Goal: Information Seeking & Learning: Learn about a topic

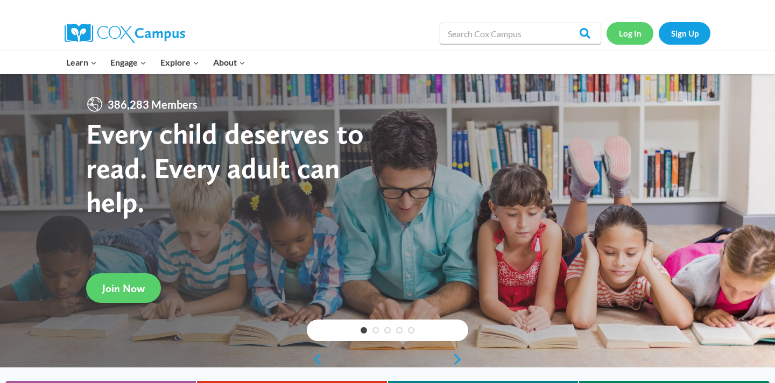
click at [626, 30] on link "Log In" at bounding box center [630, 33] width 47 height 22
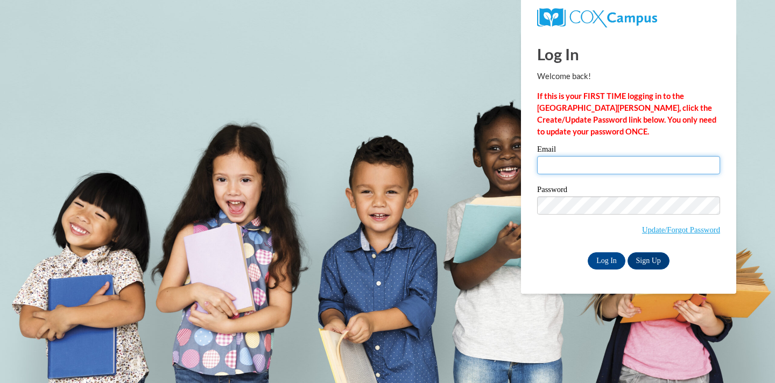
click at [580, 166] on input "Email" at bounding box center [628, 165] width 183 height 18
type input "[EMAIL_ADDRESS][DOMAIN_NAME]"
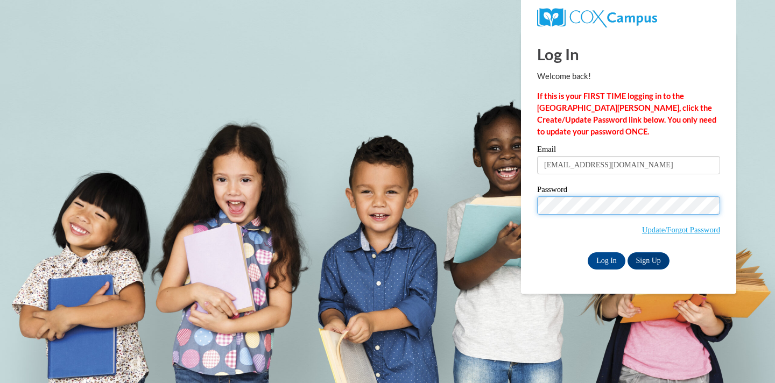
click at [588, 252] on input "Log In" at bounding box center [607, 260] width 38 height 17
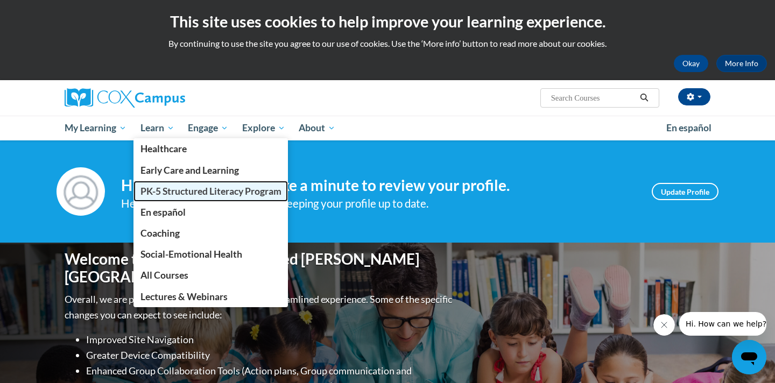
click at [165, 186] on span "PK-5 Structured Literacy Program" at bounding box center [211, 191] width 141 height 11
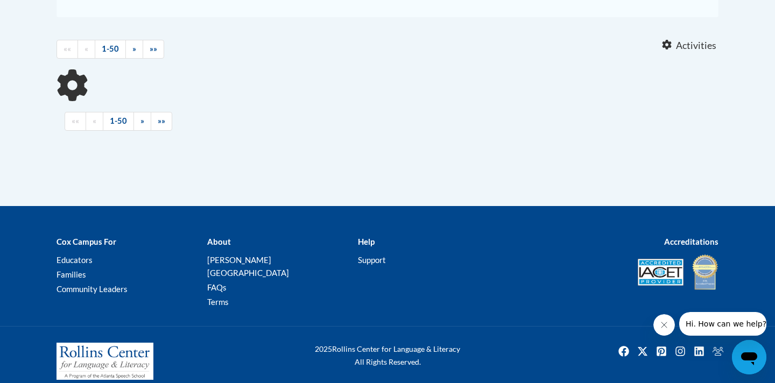
scroll to position [431, 0]
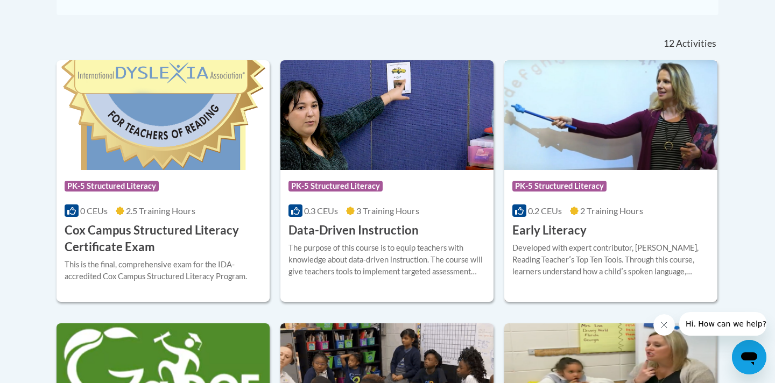
click at [594, 178] on div "Course Category: PK-5 Structured Literacy" at bounding box center [611, 188] width 197 height 24
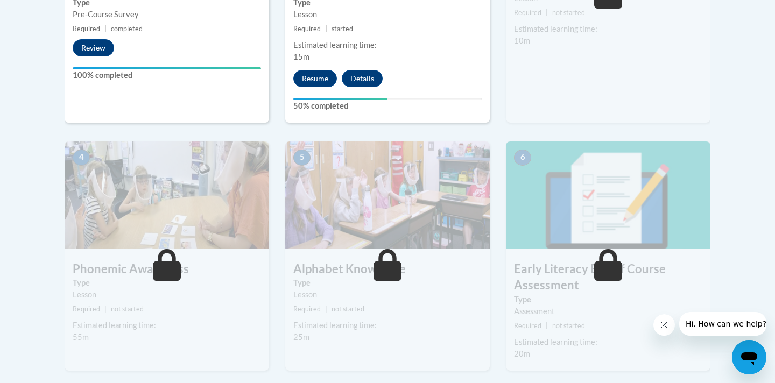
scroll to position [518, 0]
click at [303, 76] on button "Resume" at bounding box center [315, 77] width 44 height 17
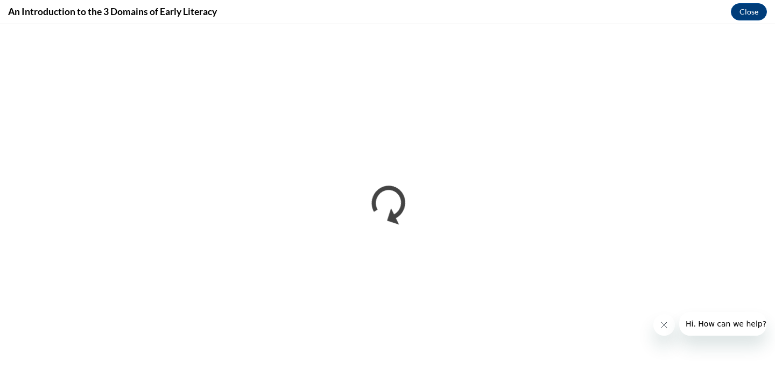
scroll to position [0, 0]
